Goal: Information Seeking & Learning: Find specific page/section

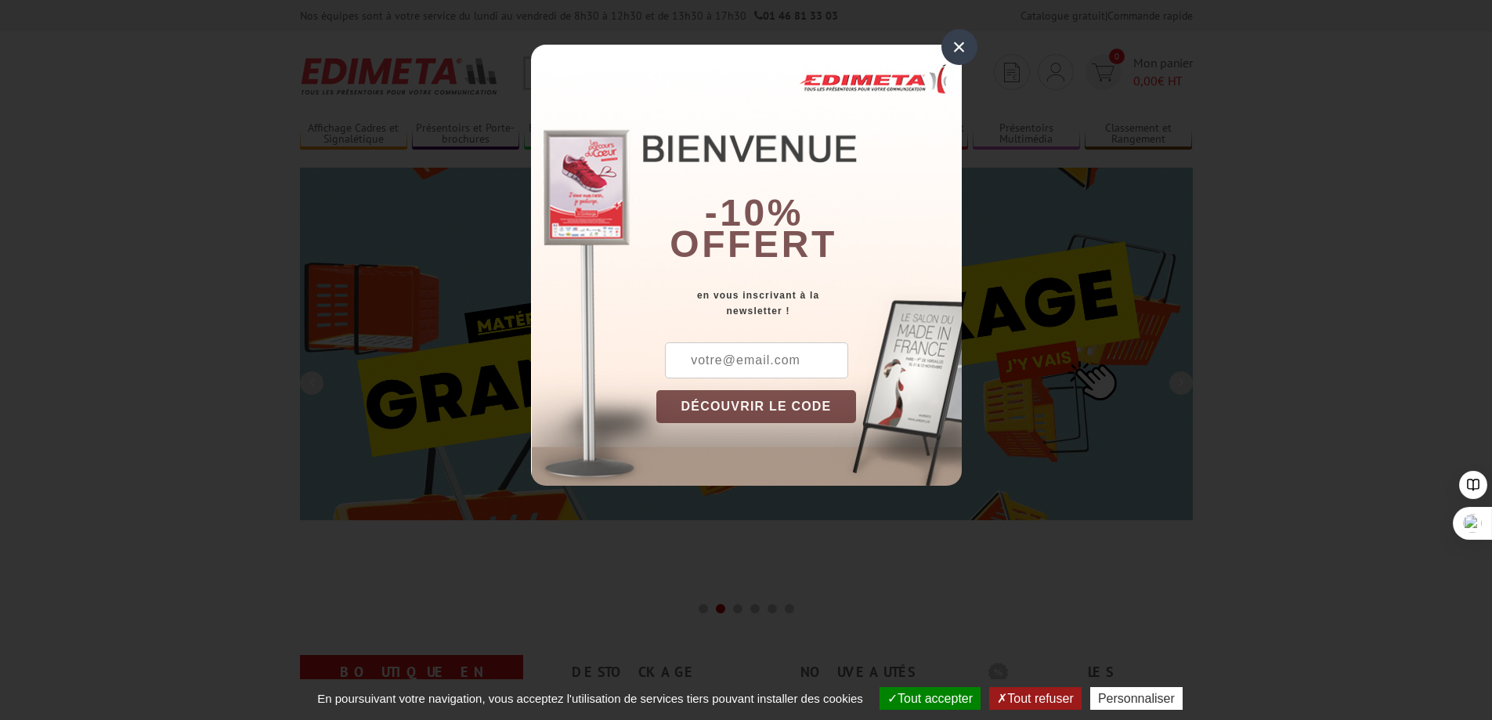
click at [731, 404] on button "DÉCOUVRIR LE CODE" at bounding box center [756, 406] width 200 height 33
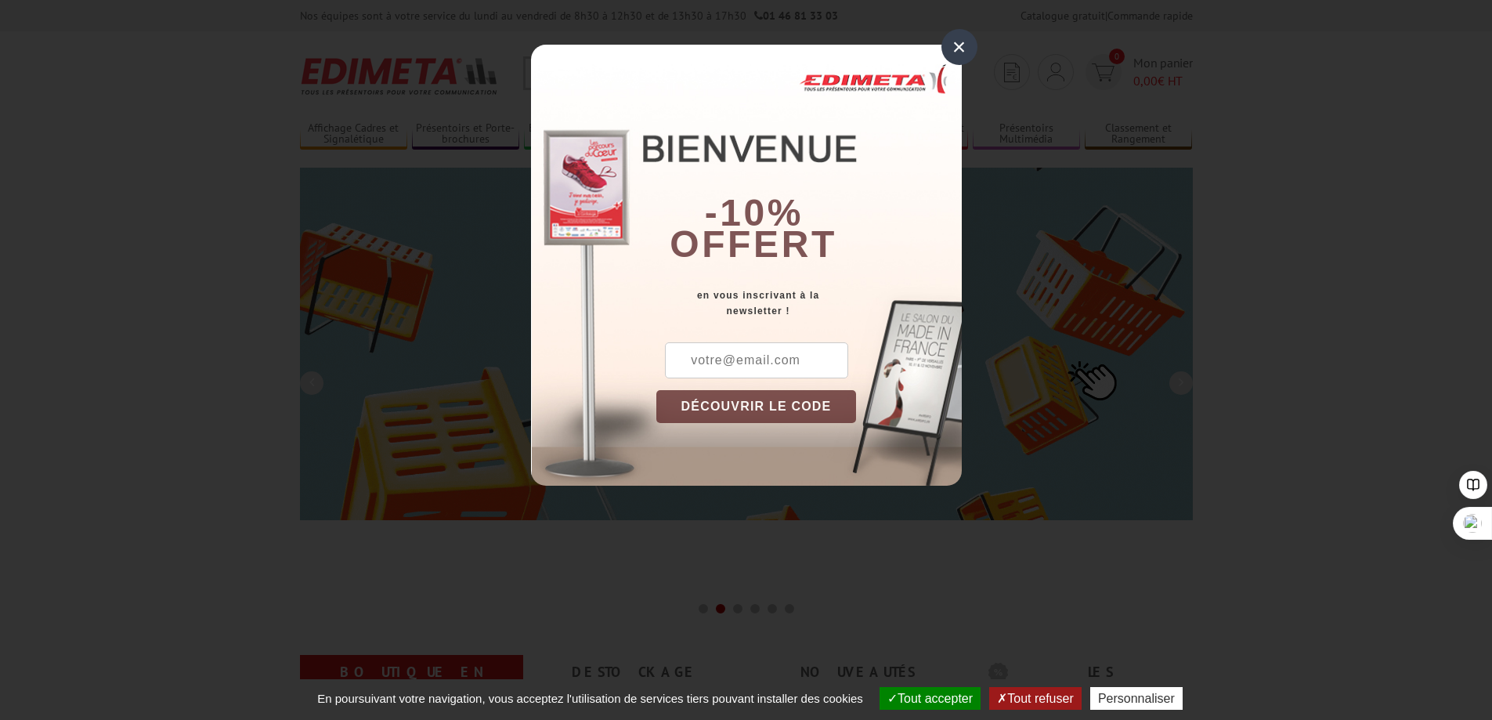
click at [727, 365] on input "text" at bounding box center [756, 360] width 183 height 36
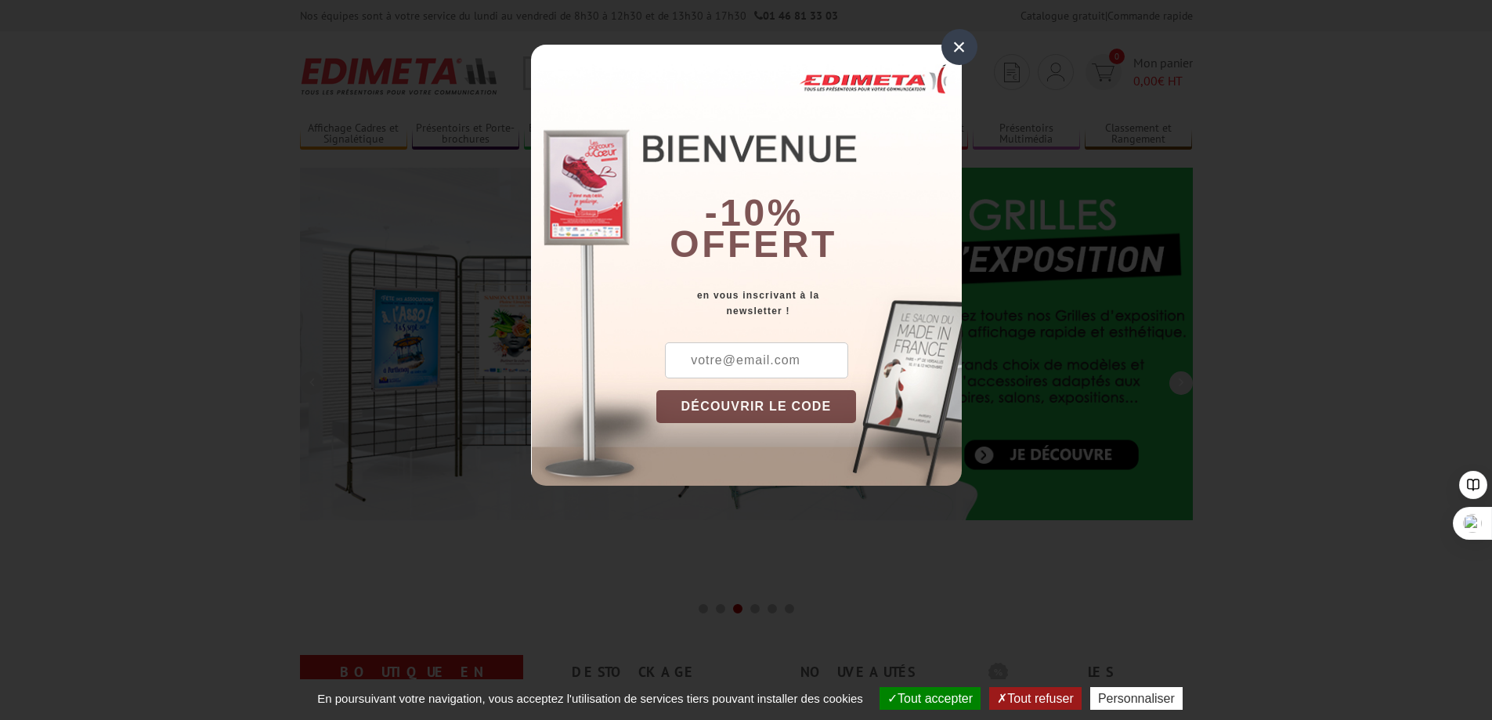
type input "[EMAIL_ADDRESS][DOMAIN_NAME]"
click at [769, 403] on button "DÉCOUVRIR LE CODE" at bounding box center [756, 406] width 200 height 33
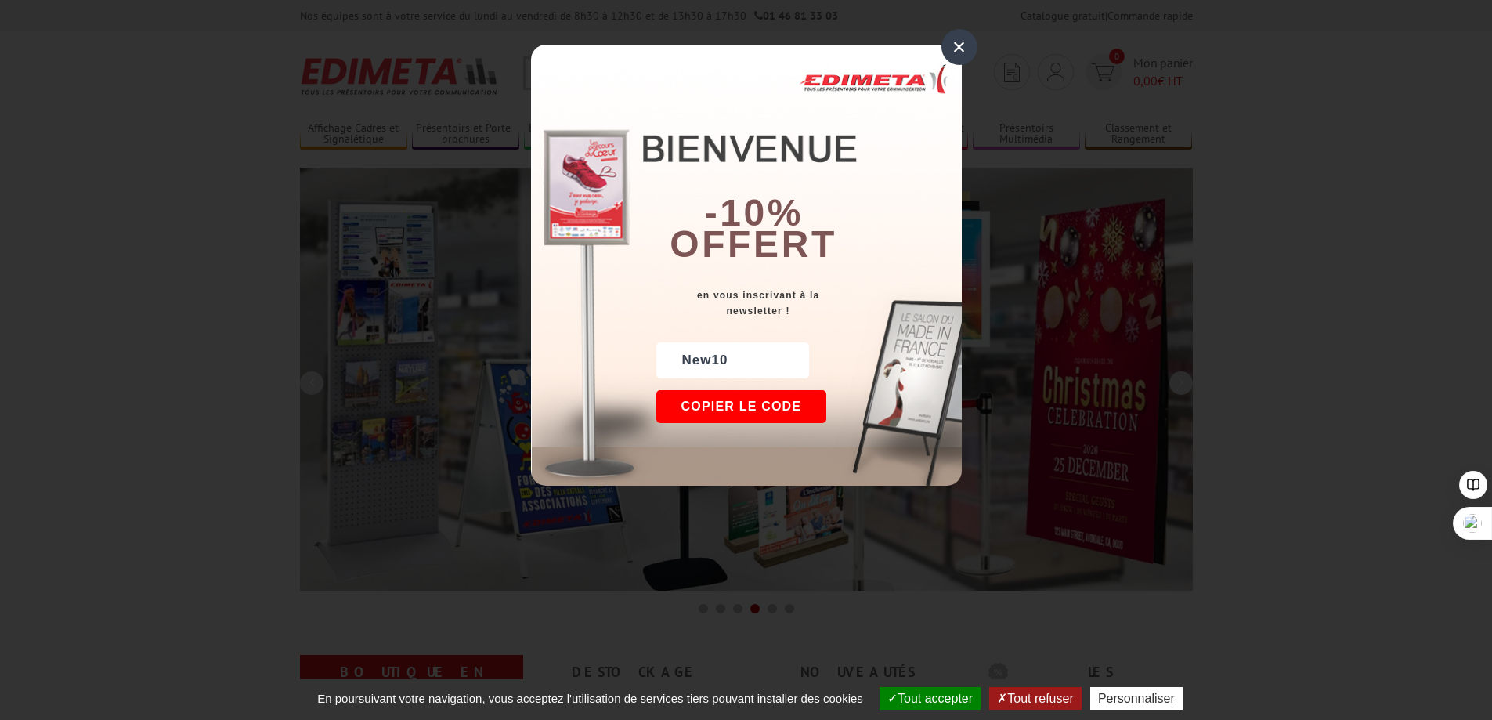
click at [745, 400] on button "Copier le code" at bounding box center [741, 406] width 171 height 33
click at [749, 399] on button "Continuer sur [DOMAIN_NAME]" at bounding box center [799, 406] width 287 height 33
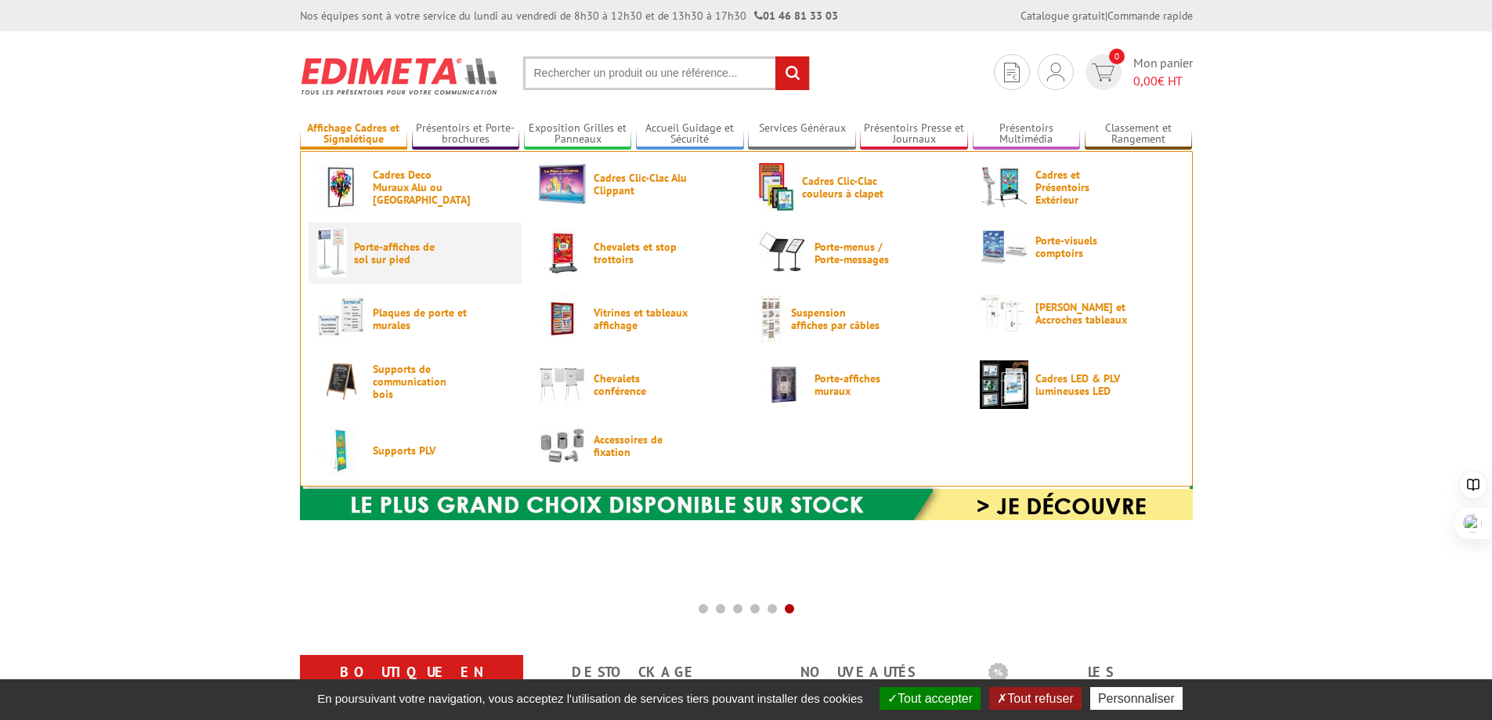
click at [369, 251] on span "Porte-affiches de sol sur pied" at bounding box center [401, 252] width 94 height 25
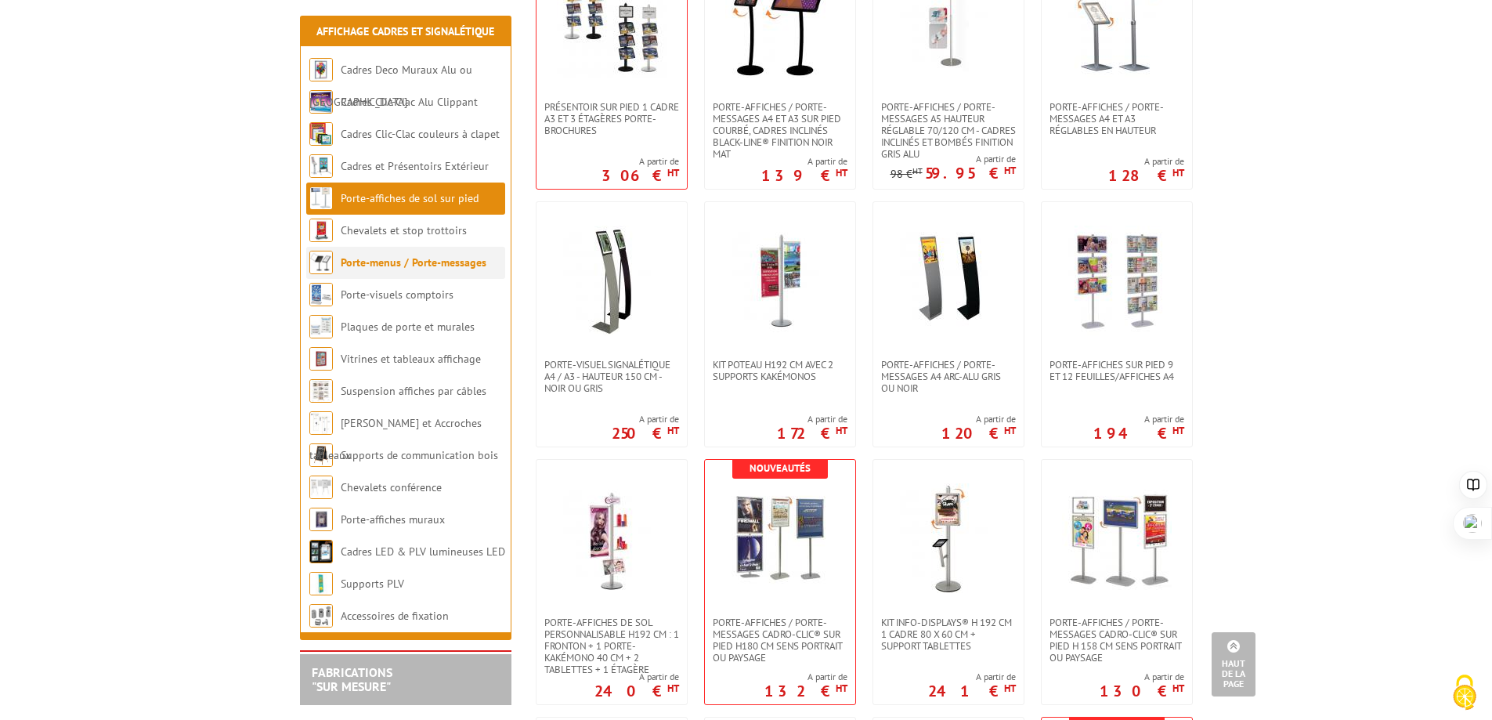
scroll to position [1879, 0]
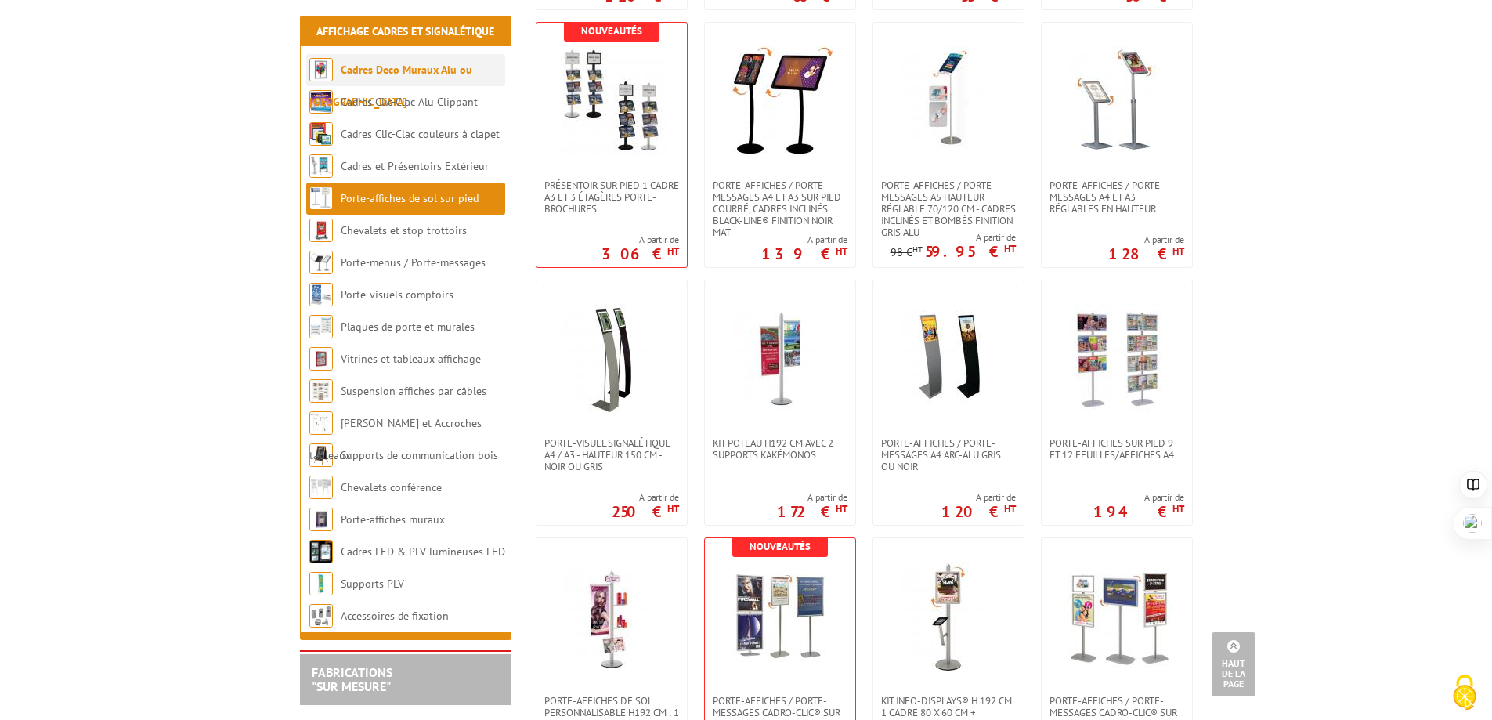
click at [417, 68] on link "Cadres Deco Muraux Alu ou [GEOGRAPHIC_DATA]" at bounding box center [390, 86] width 163 height 46
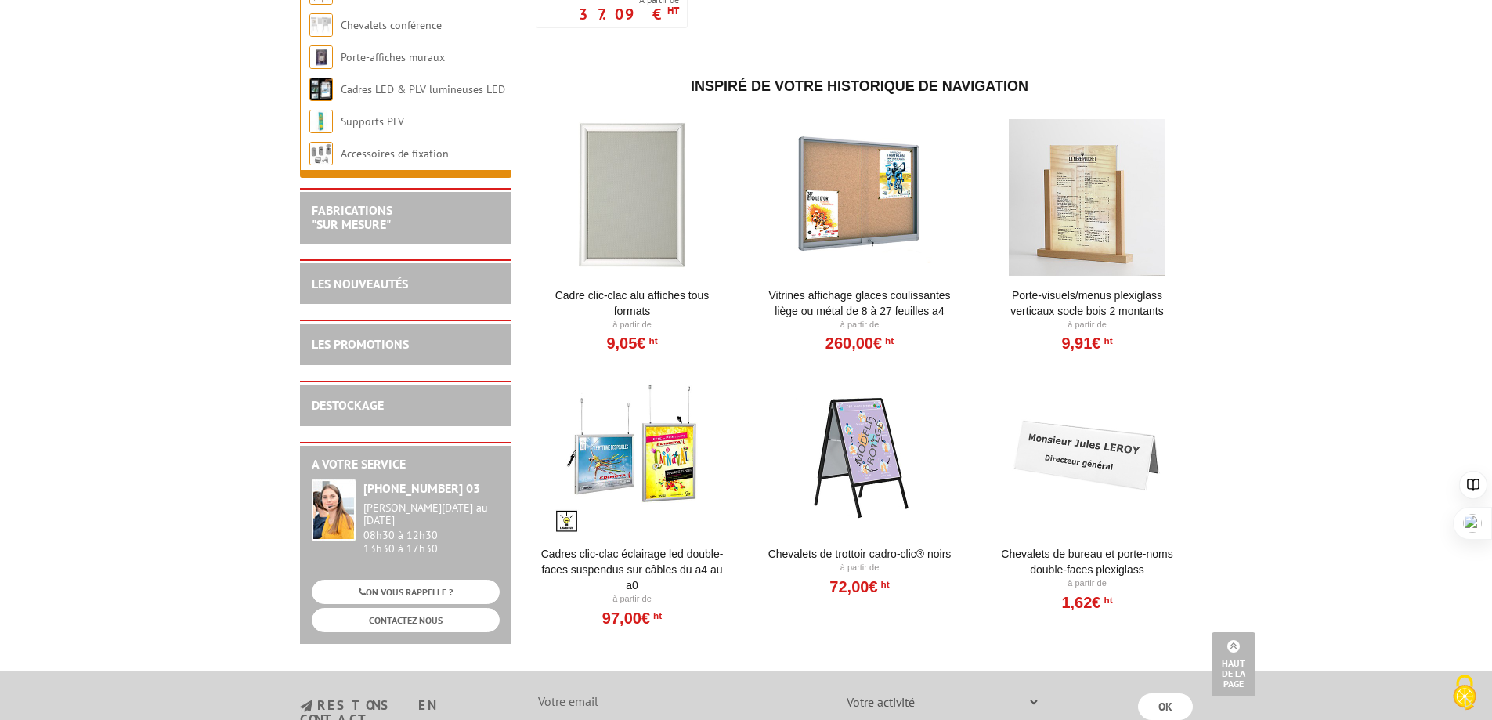
scroll to position [2114, 0]
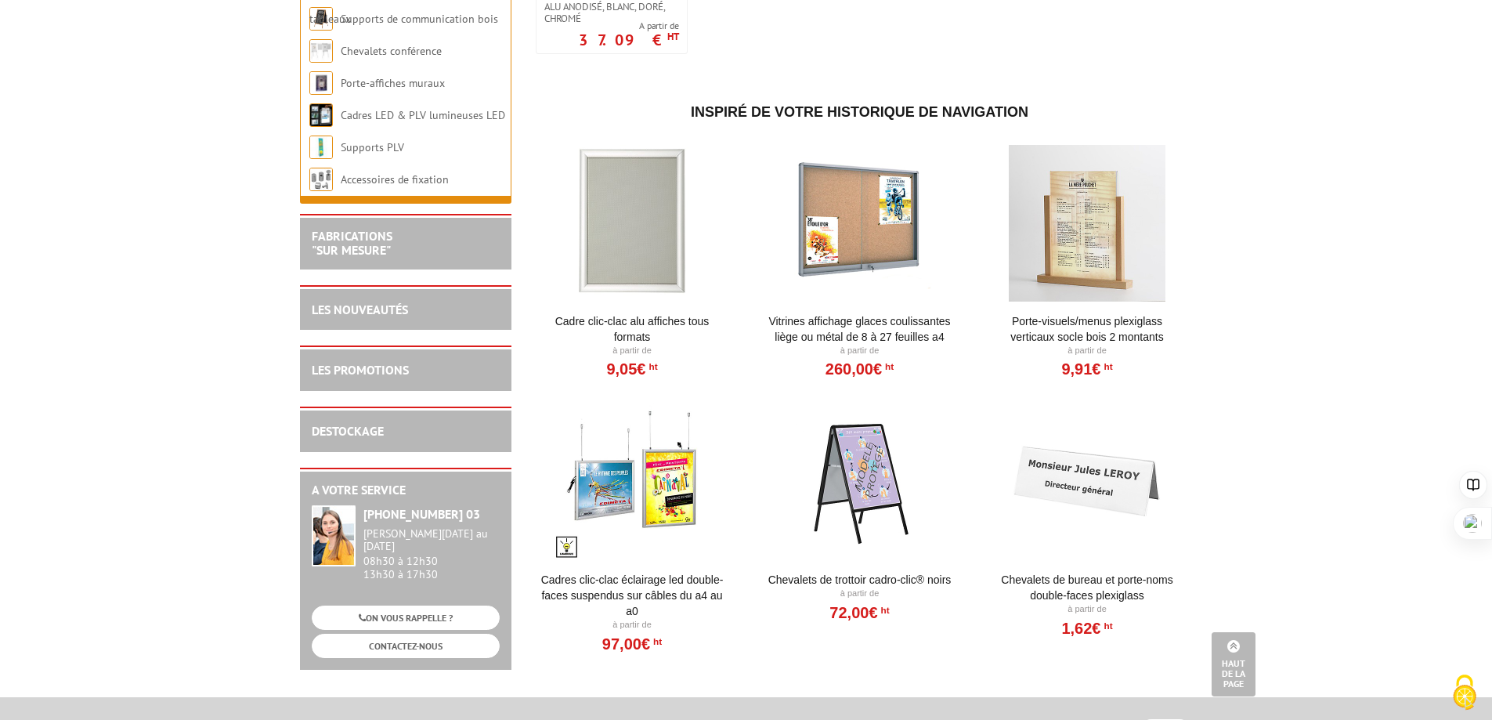
click at [889, 215] on div at bounding box center [859, 223] width 193 height 157
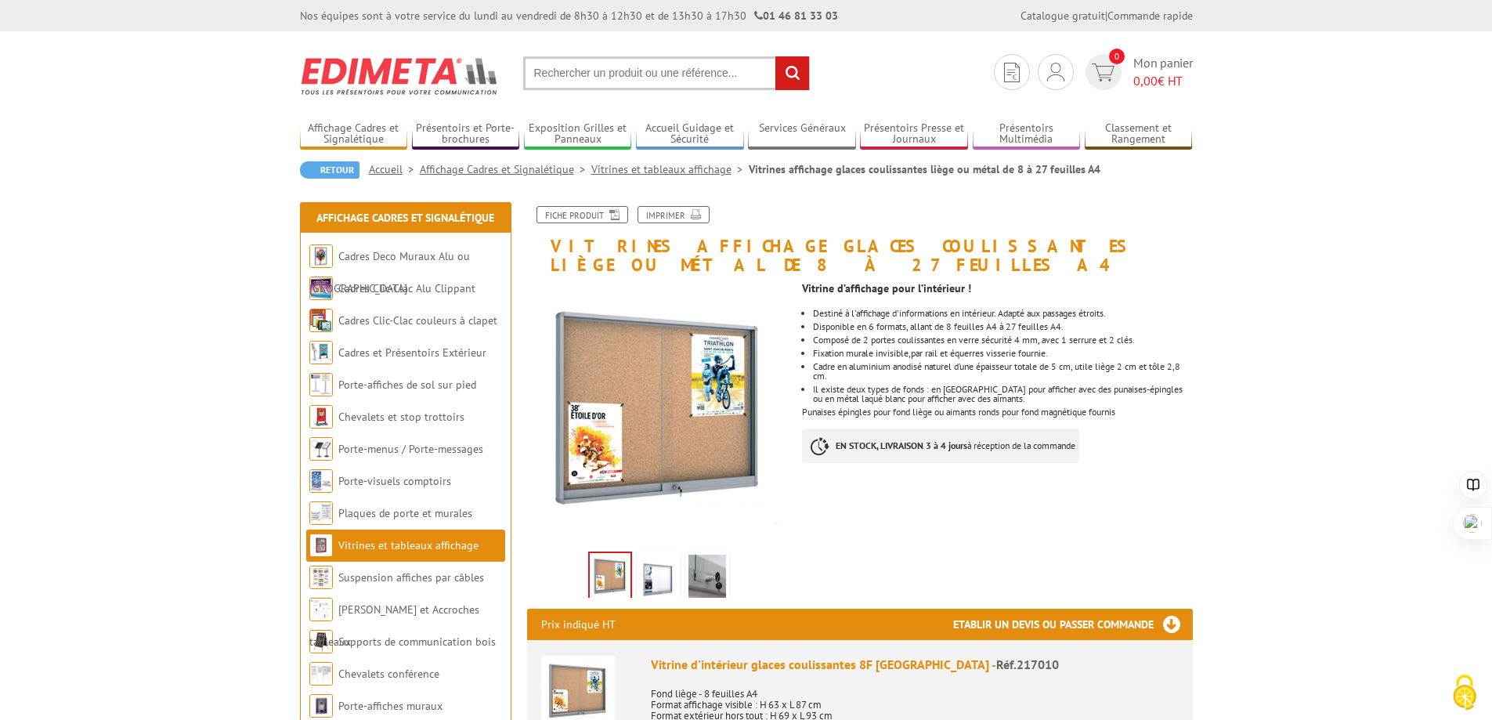
click at [539, 77] on input "text" at bounding box center [666, 73] width 287 height 34
type input "cadre vitrine exterieure"
click at [775, 56] on input "rechercher" at bounding box center [792, 73] width 34 height 34
